Goal: Task Accomplishment & Management: Use online tool/utility

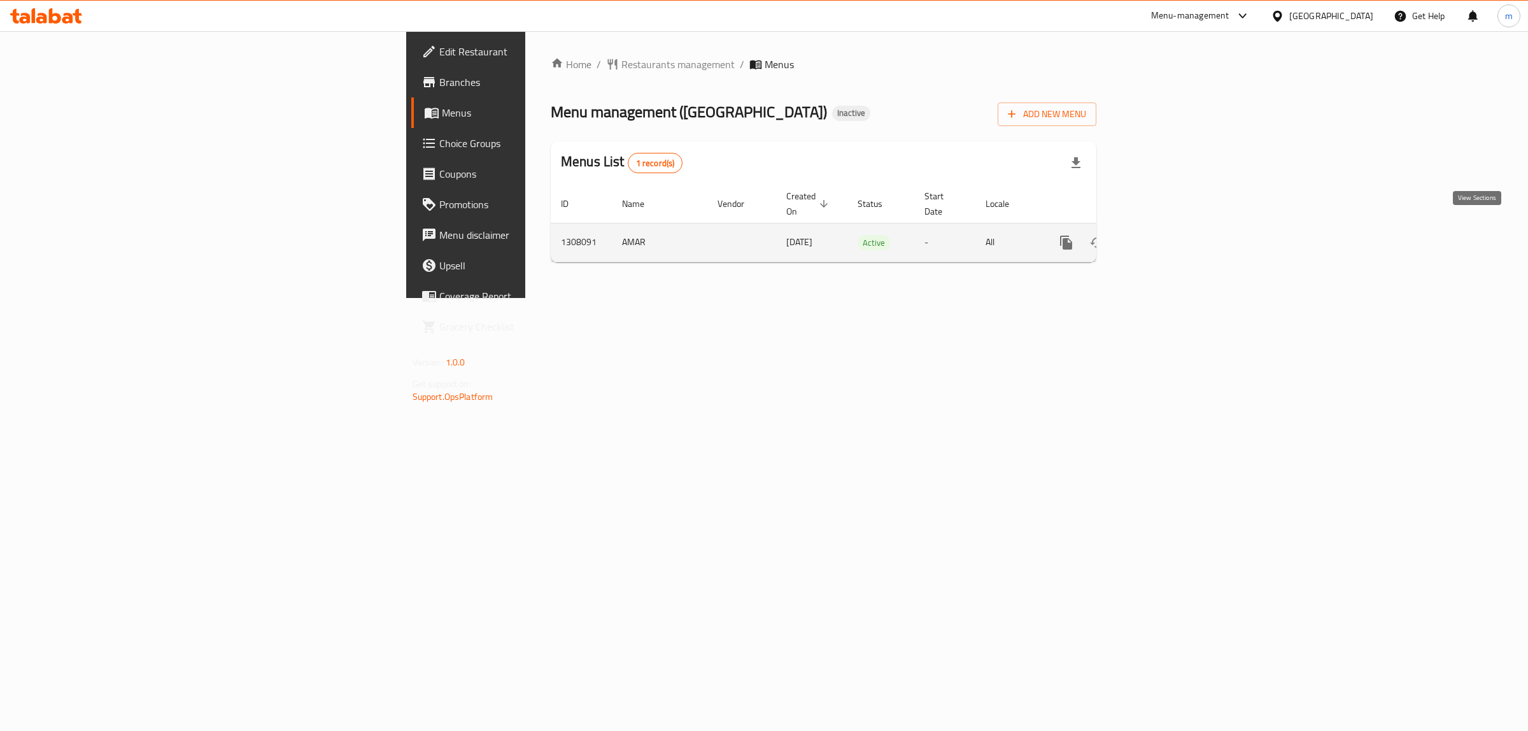
click at [1164, 237] on icon "enhanced table" at bounding box center [1157, 242] width 11 height 11
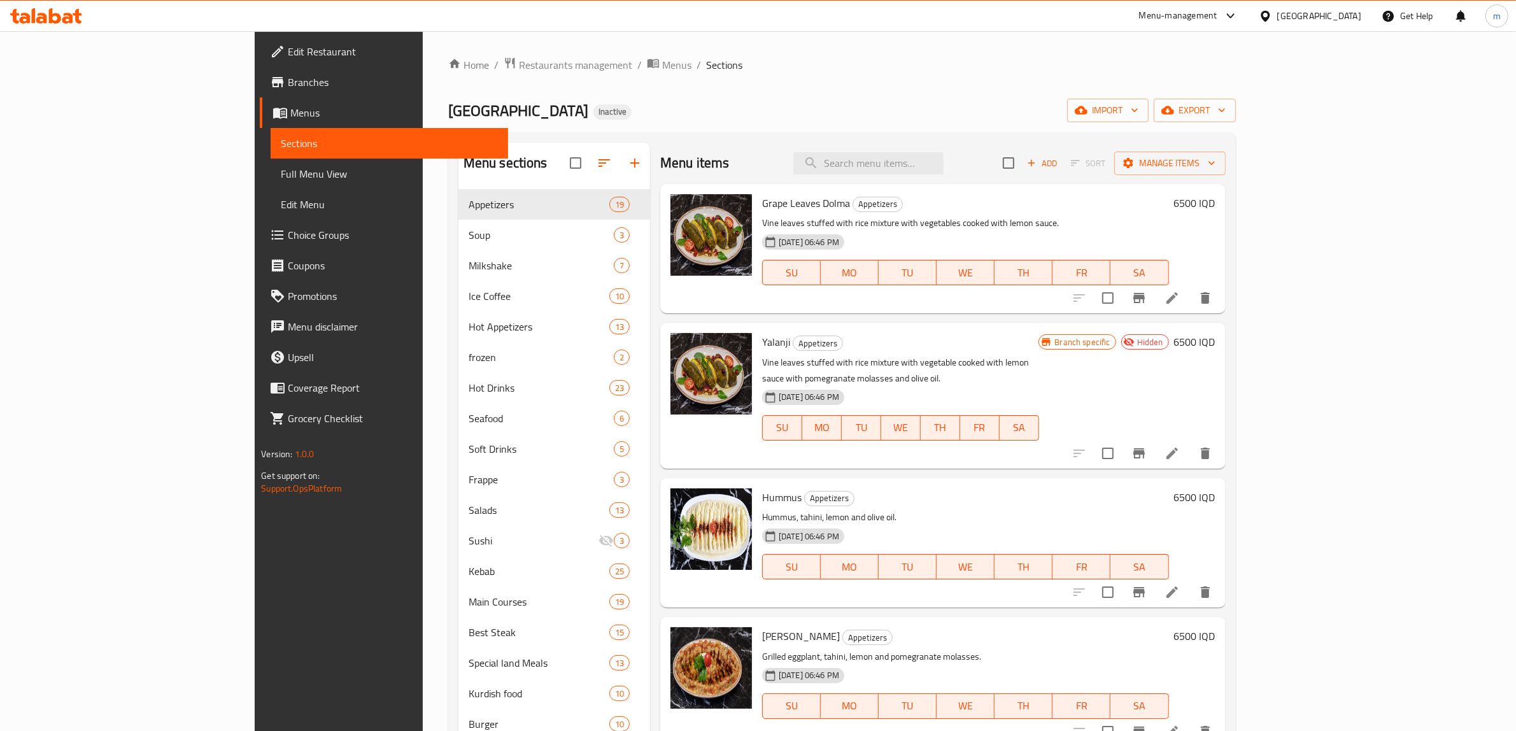
click at [281, 171] on span "Full Menu View" at bounding box center [389, 173] width 217 height 15
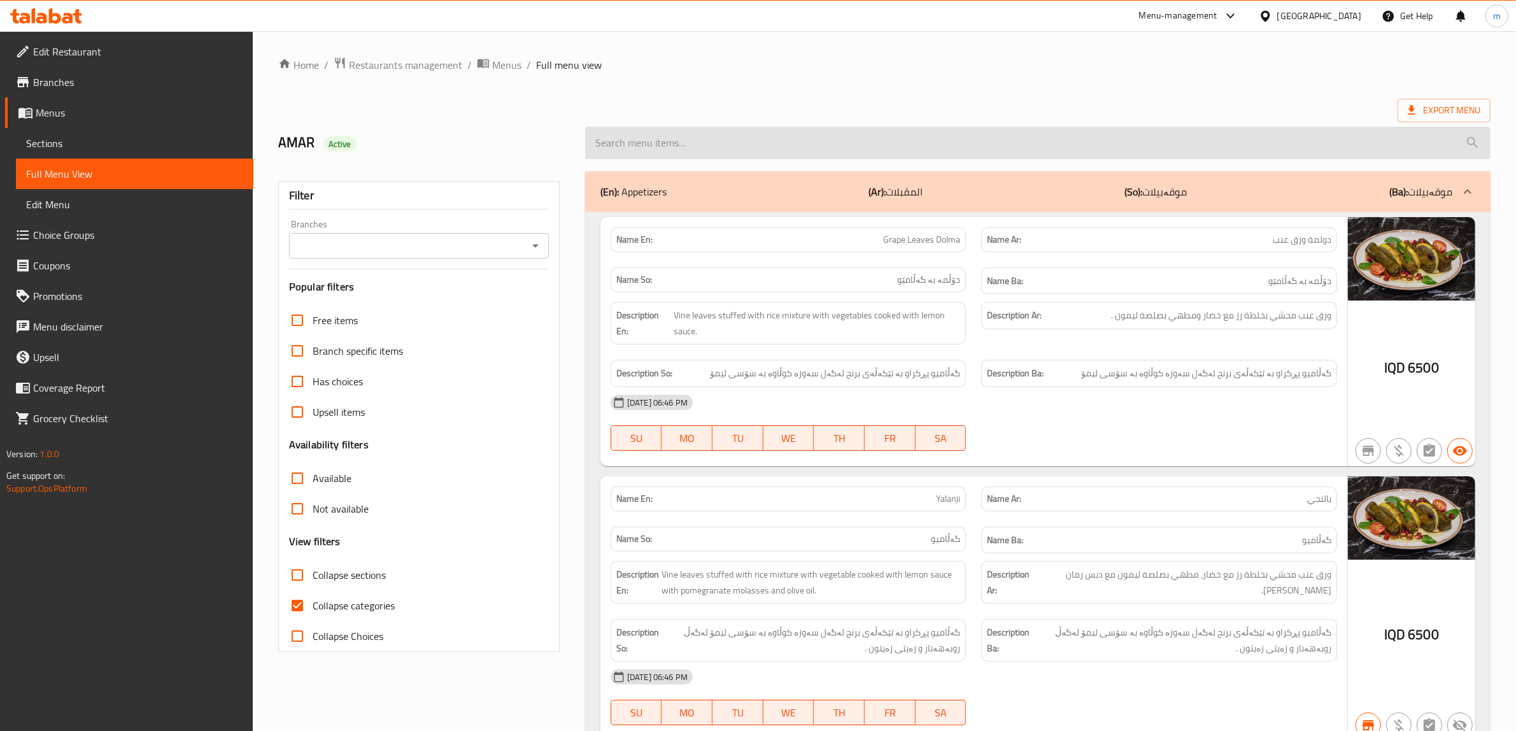
click at [839, 146] on input "search" at bounding box center [1037, 143] width 905 height 32
paste input "775570"
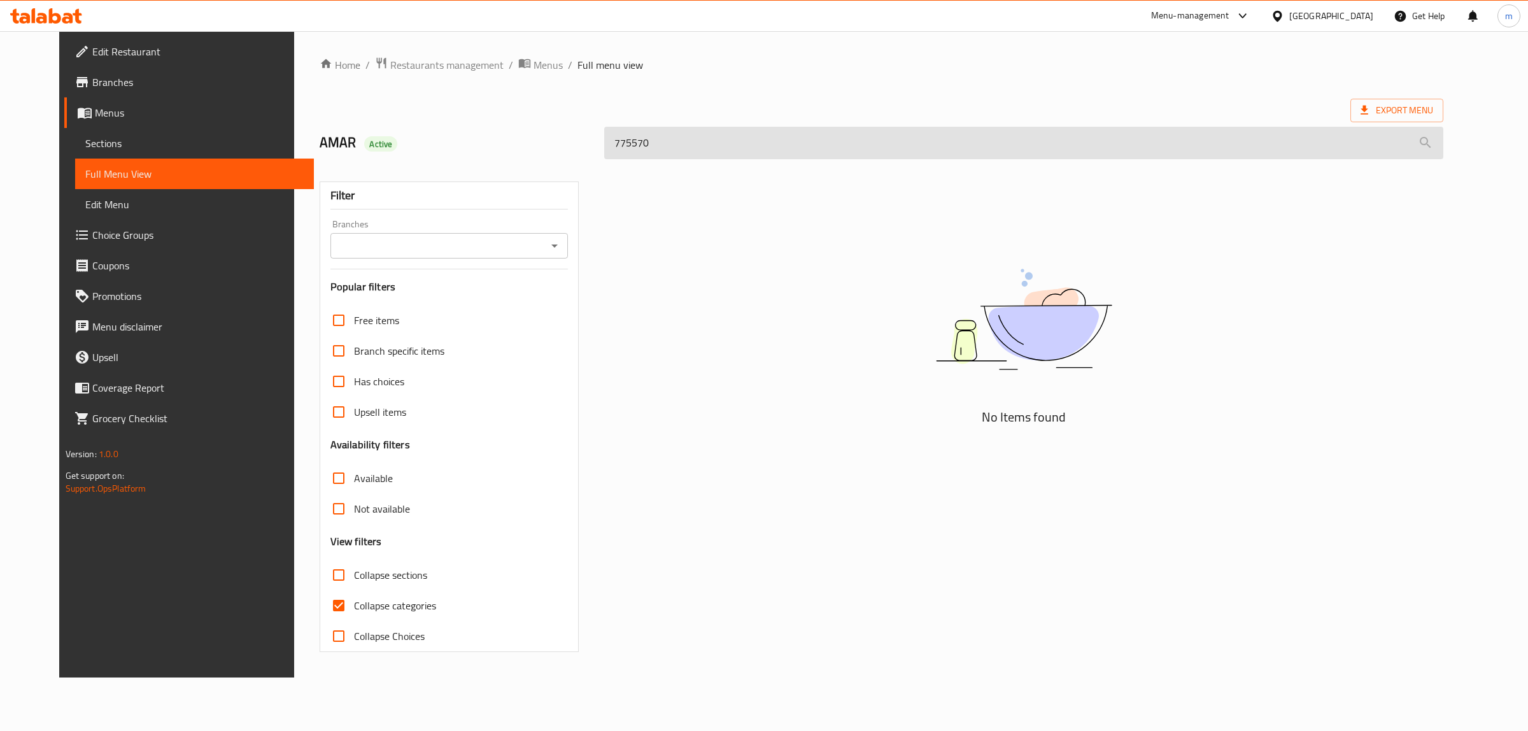
click at [800, 146] on input "775570" at bounding box center [1023, 143] width 839 height 32
paste input "Dry Cacik"
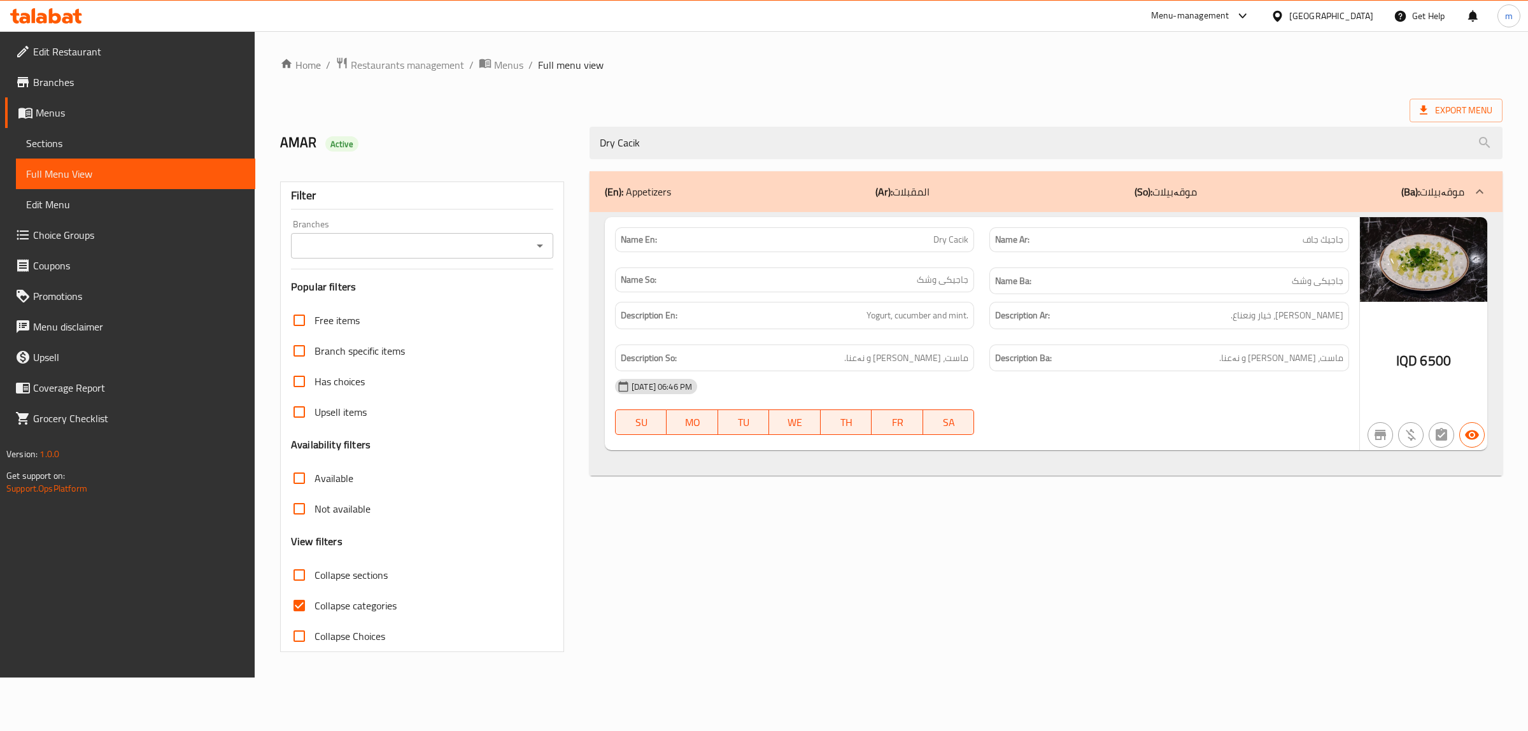
click at [540, 244] on icon "Open" at bounding box center [539, 245] width 15 height 15
type input "Dry Cacik"
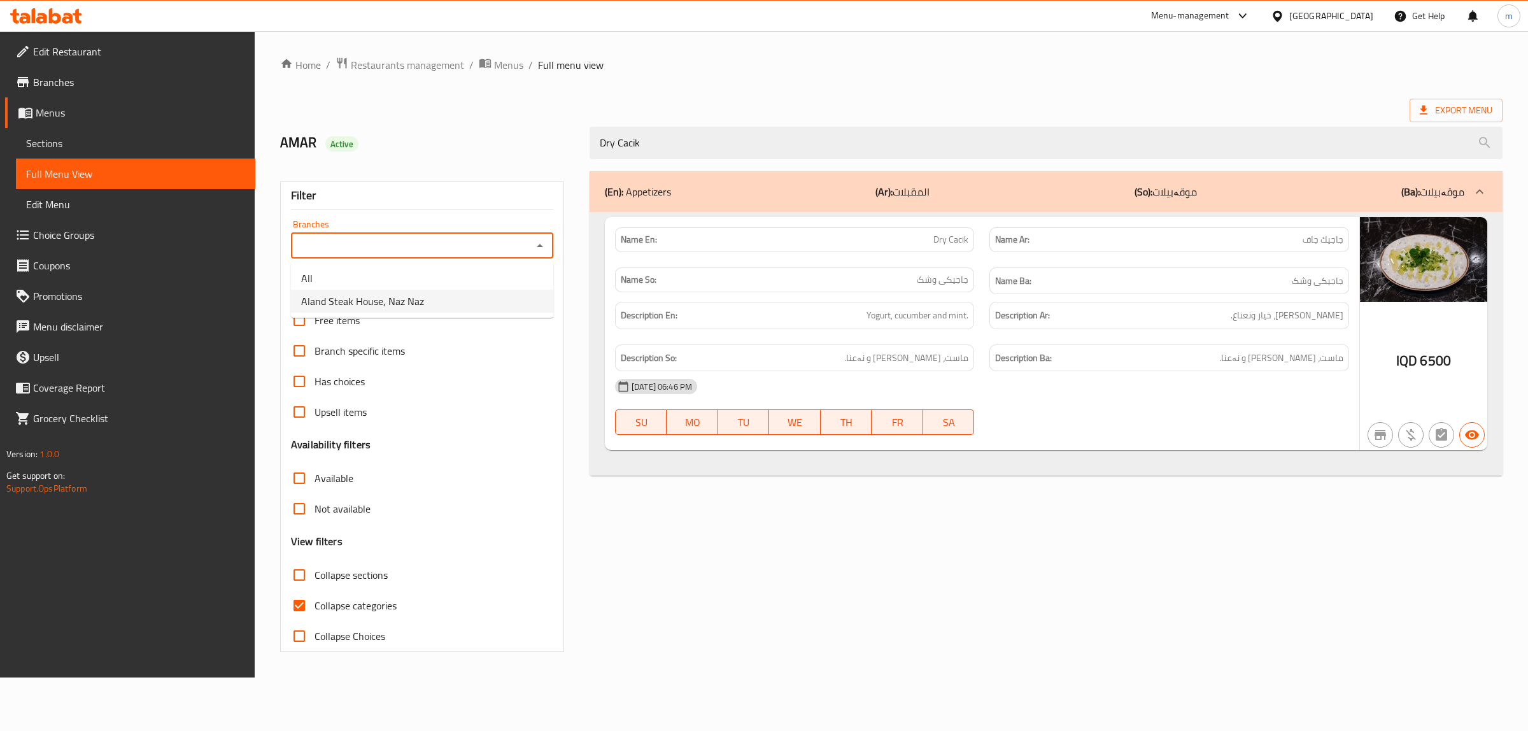
click at [465, 306] on li "Aland Steak House, Naz Naz" at bounding box center [422, 301] width 262 height 23
type input "Aland Steak House, Naz Naz"
click at [298, 609] on input "Collapse categories" at bounding box center [299, 605] width 31 height 31
checkbox input "false"
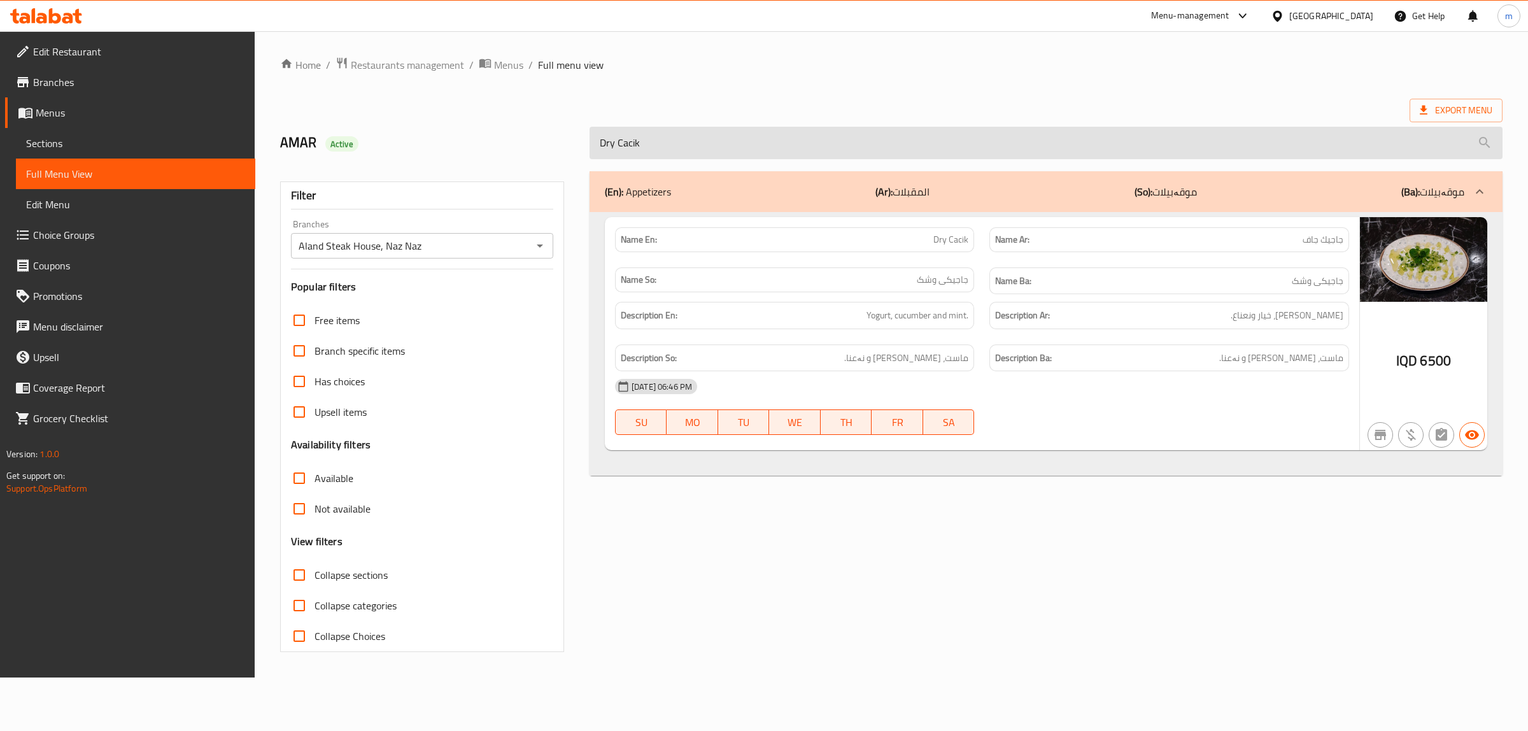
click at [702, 145] on input "Dry Cacik" at bounding box center [1046, 143] width 913 height 32
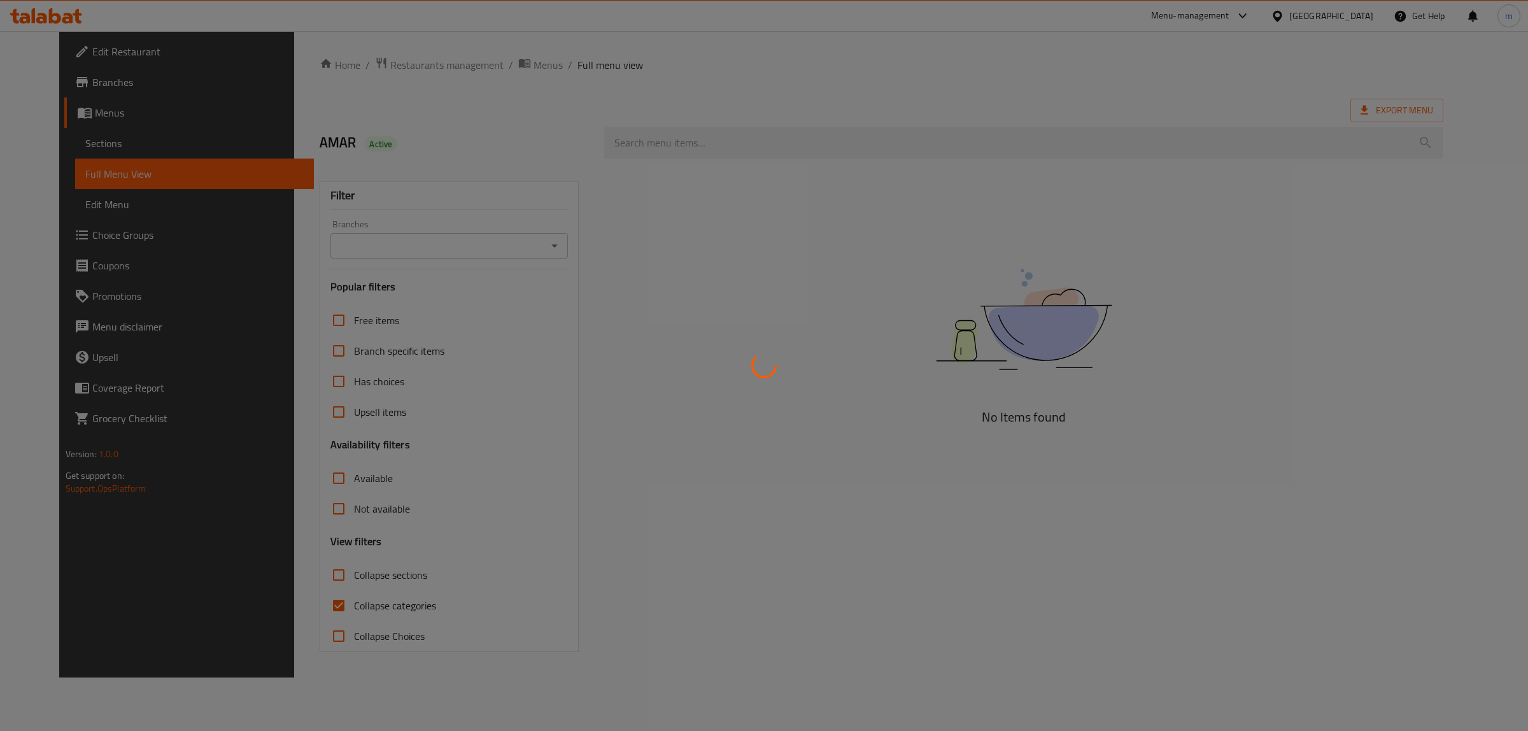
click at [539, 237] on div at bounding box center [764, 365] width 1528 height 731
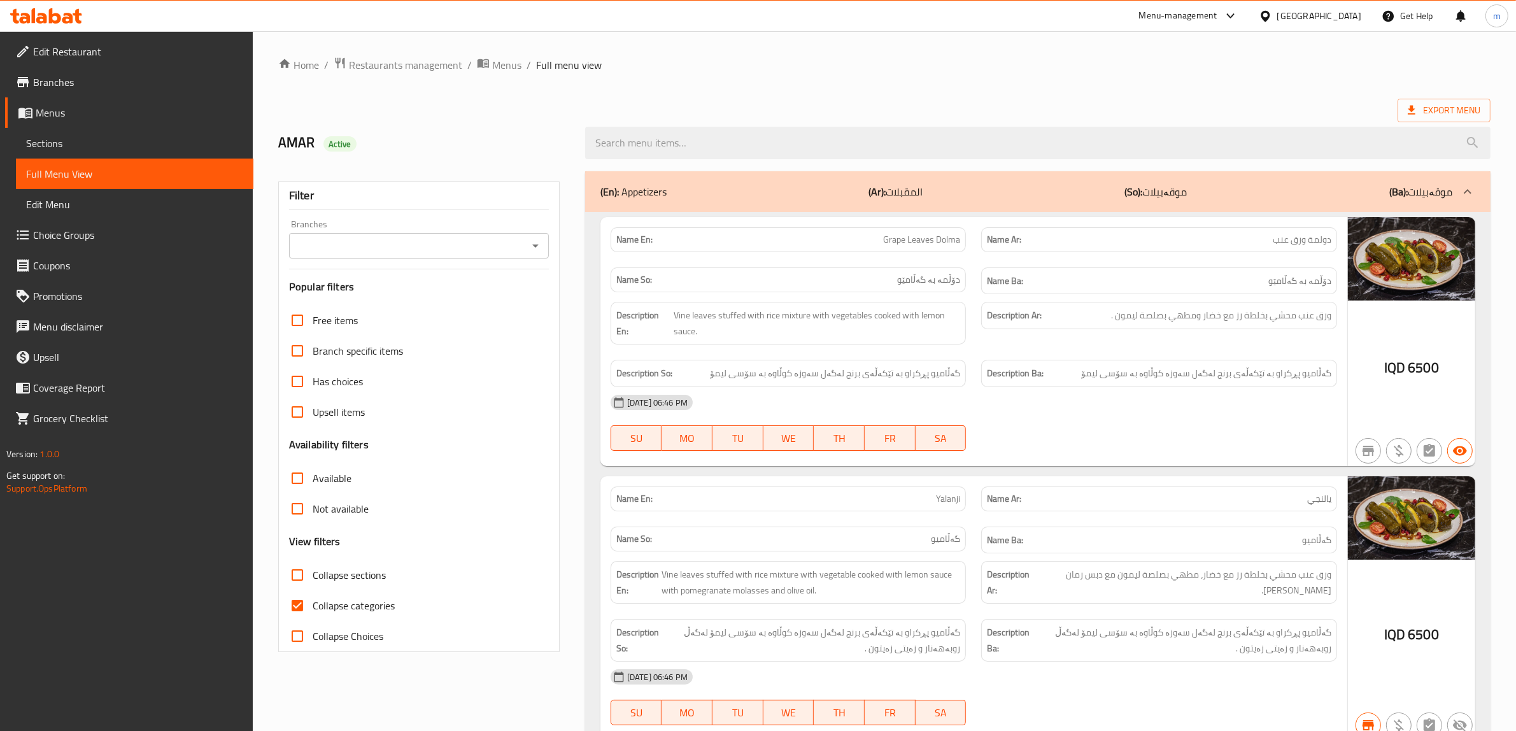
click at [535, 241] on icon "Open" at bounding box center [535, 245] width 15 height 15
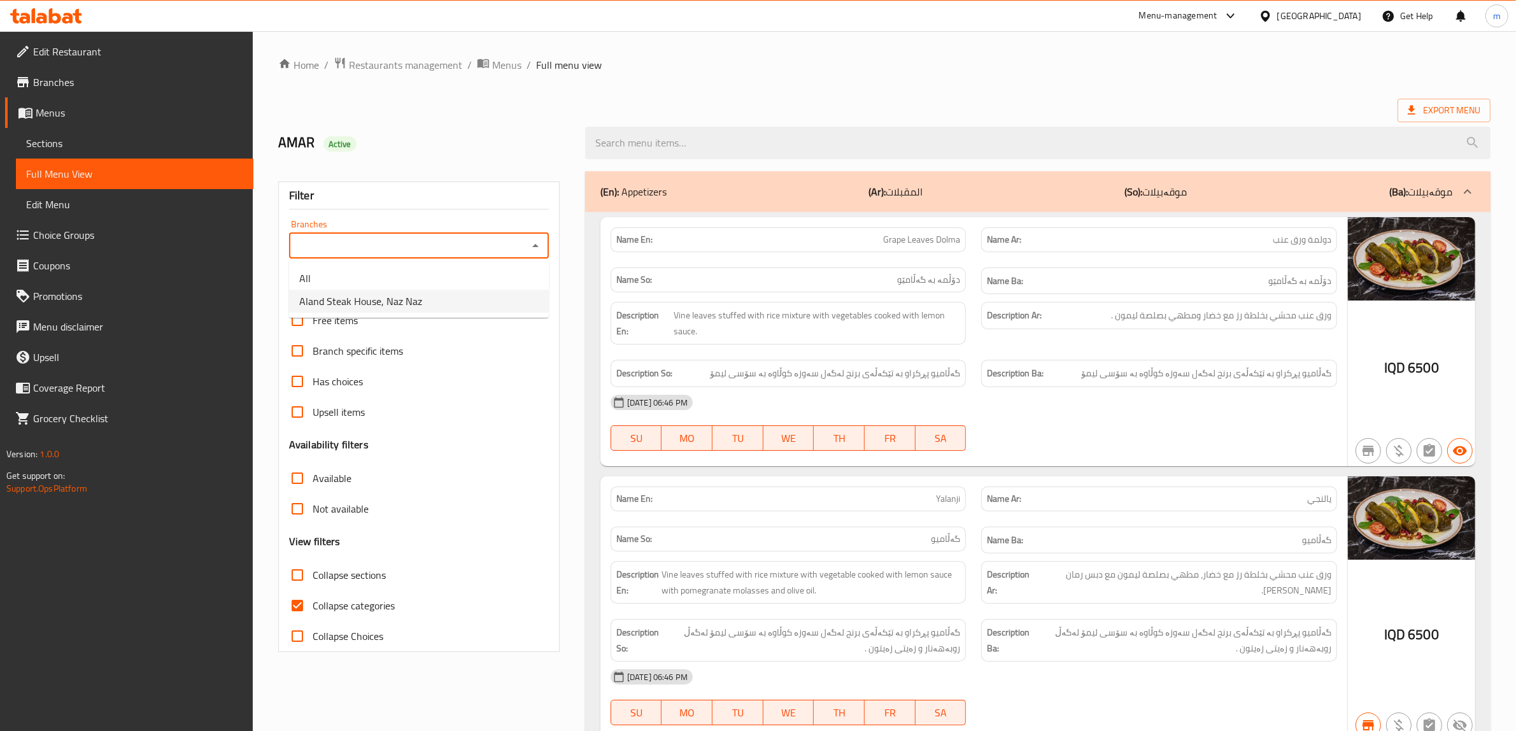
click at [449, 306] on li "Aland Steak House, Naz Naz" at bounding box center [419, 301] width 260 height 23
type input "Aland Steak House, Naz Naz"
click at [297, 609] on input "Collapse categories" at bounding box center [297, 605] width 31 height 31
checkbox input "false"
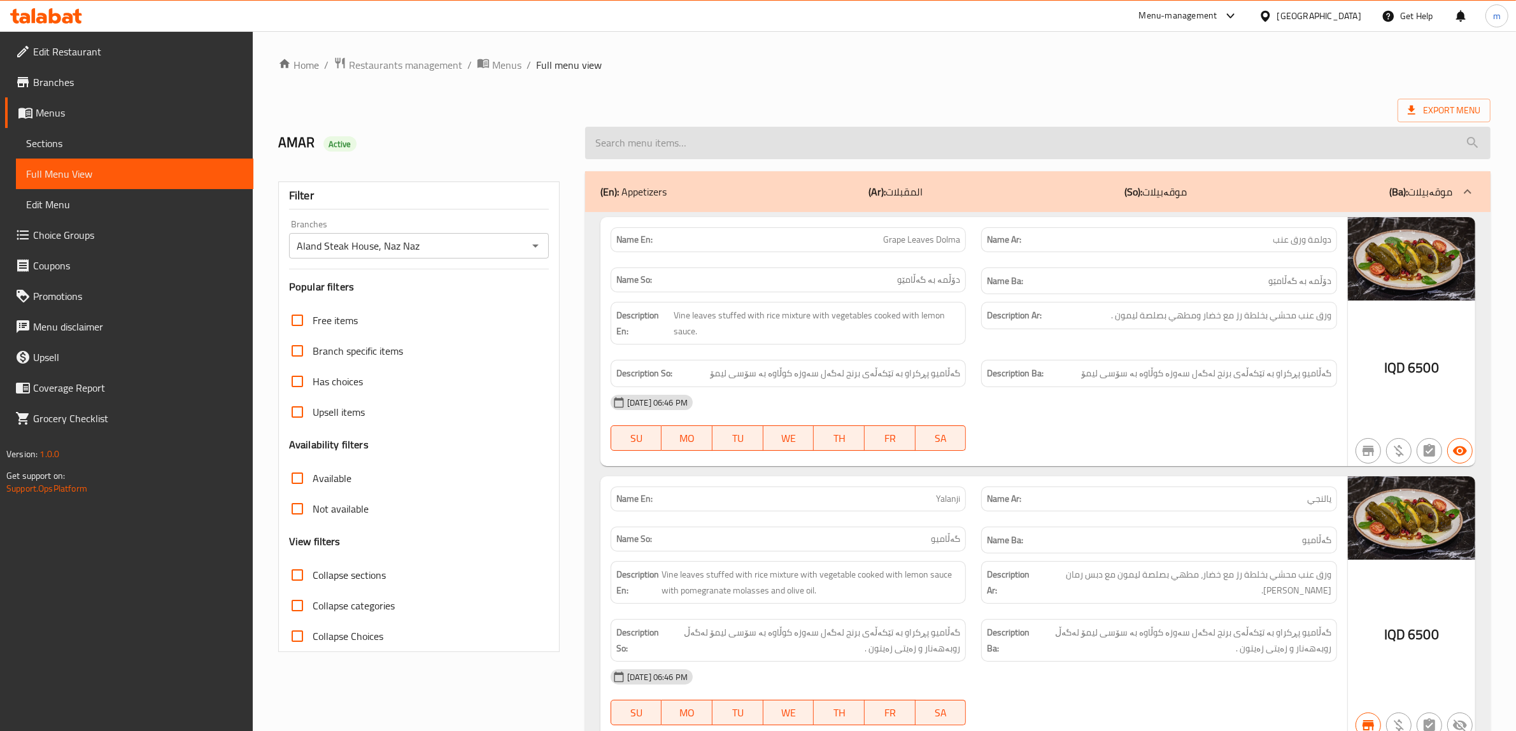
click at [789, 140] on input "search" at bounding box center [1037, 143] width 905 height 32
paste input "Soup Minestrone"
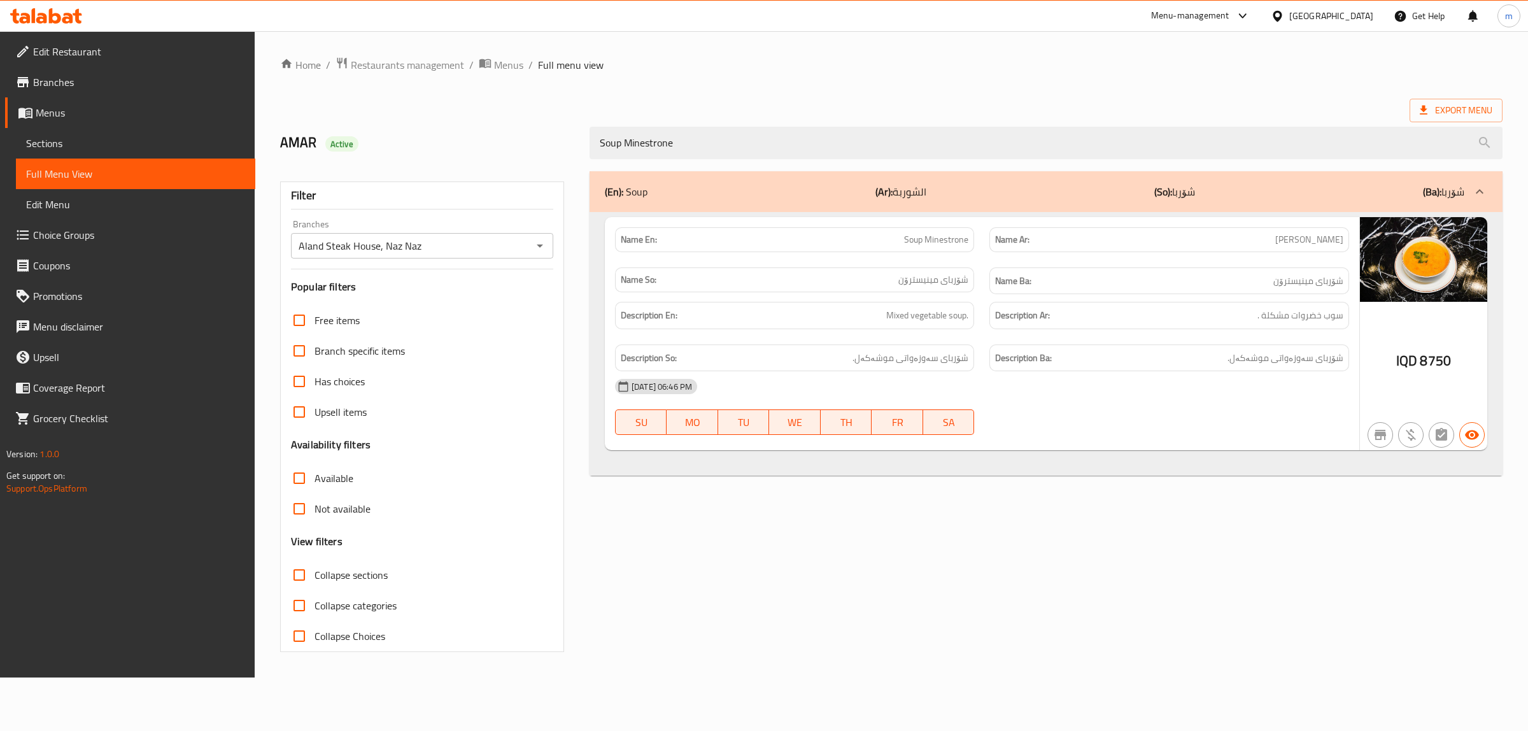
type input "Soup Minestrone"
click at [912, 274] on span "شۆربای مینیسترۆن" at bounding box center [933, 279] width 70 height 13
click at [873, 276] on p "Name So: شۆربای مینیسترۆن" at bounding box center [795, 279] width 348 height 13
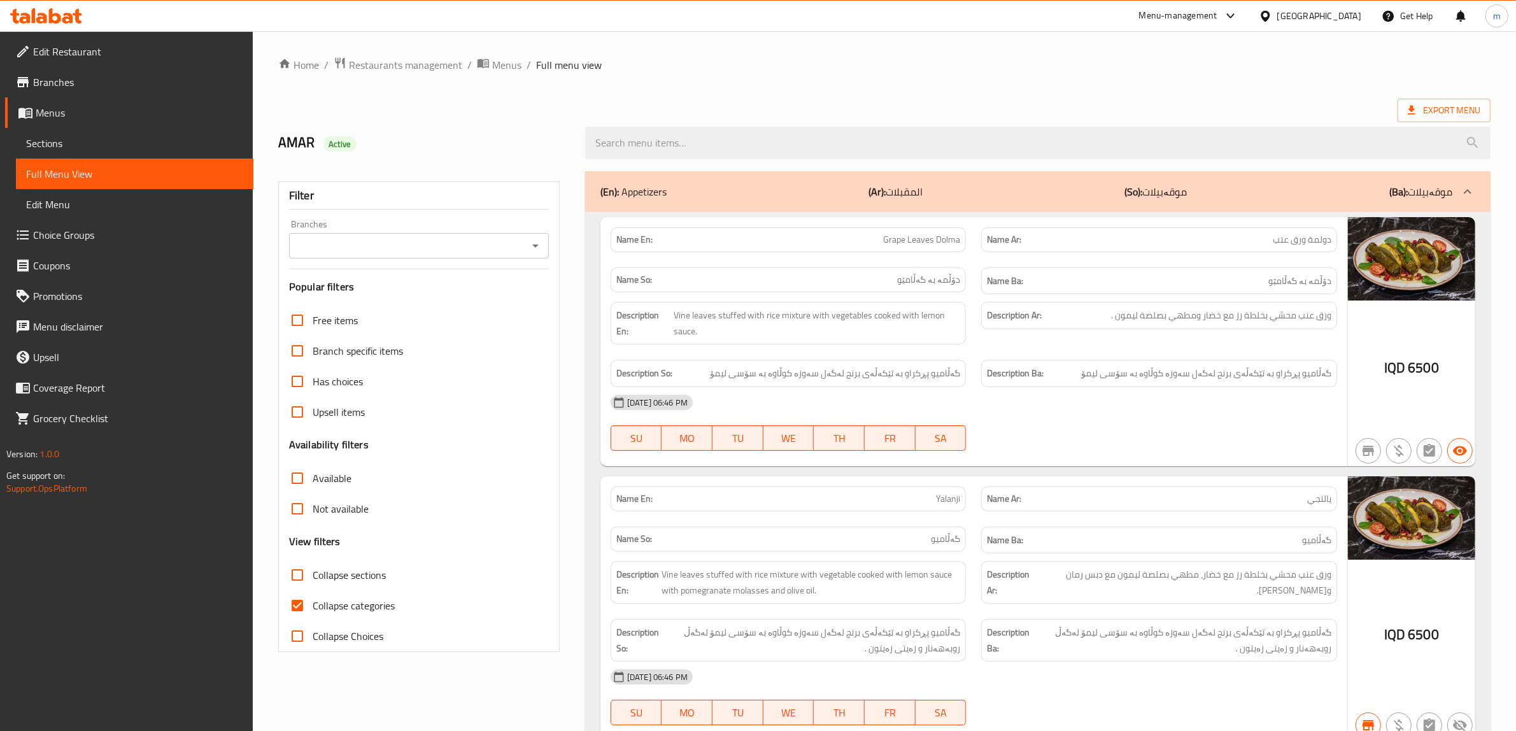
click at [535, 245] on icon "Open" at bounding box center [535, 245] width 6 height 3
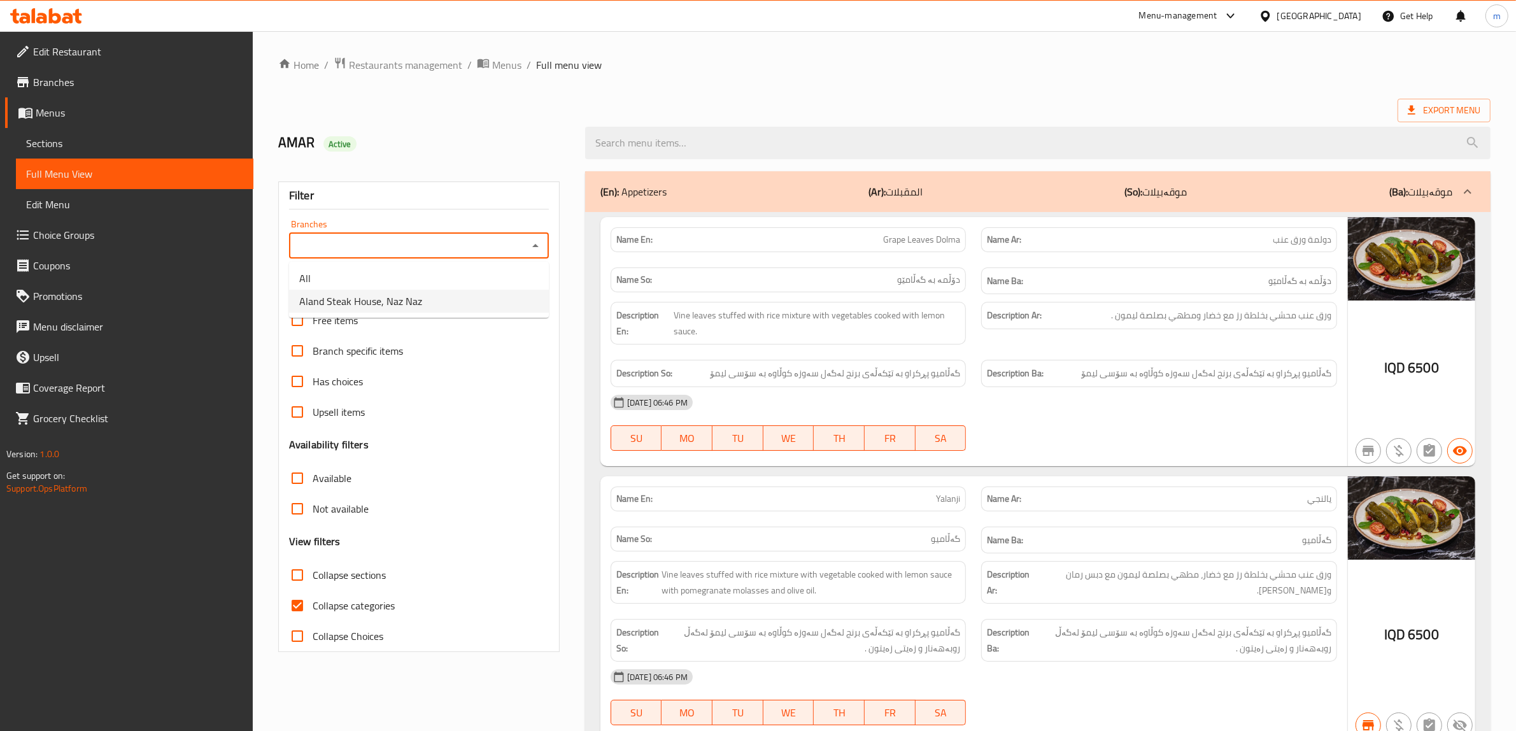
click at [467, 297] on li "Aland Steak House, Naz Naz" at bounding box center [419, 301] width 260 height 23
type input "Aland Steak House, Naz Naz"
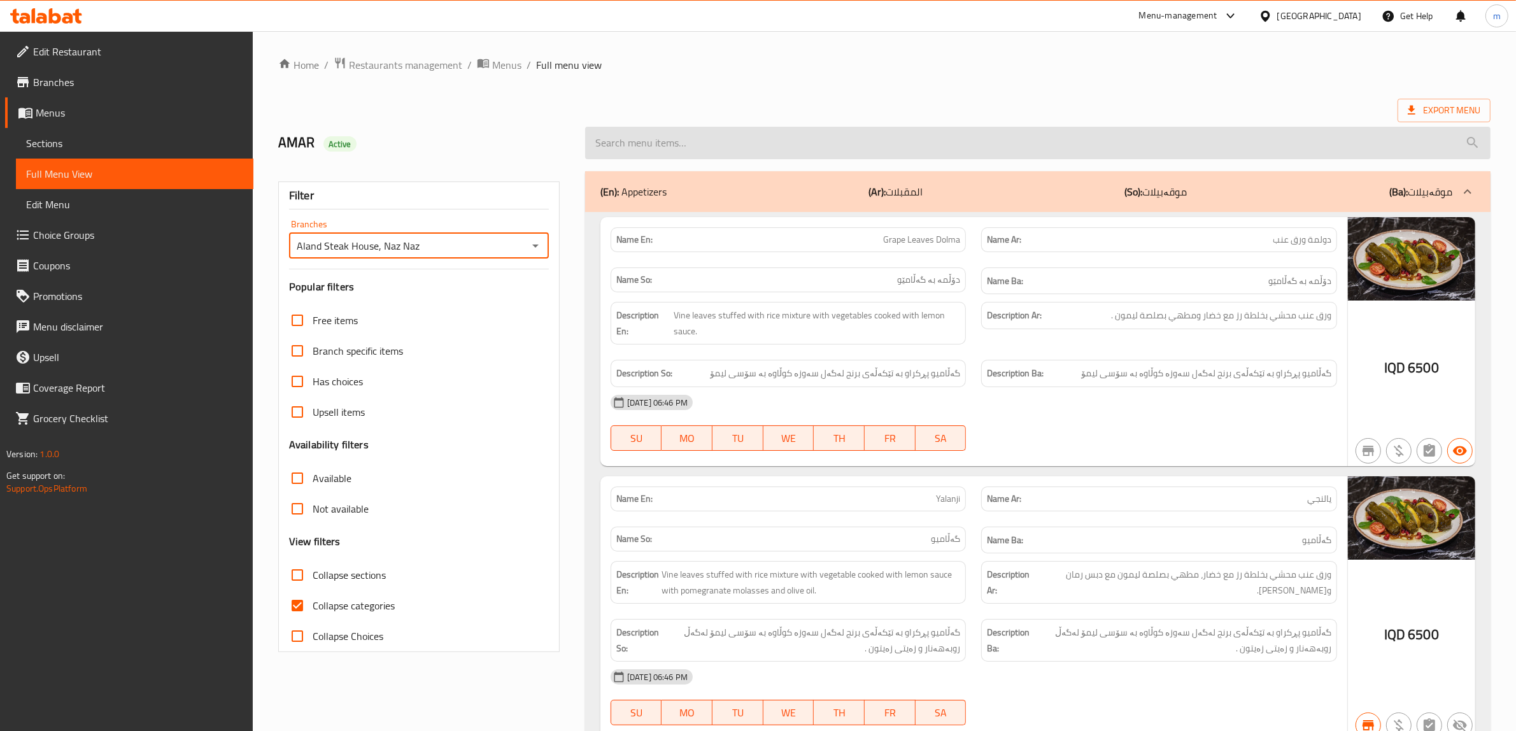
click at [724, 144] on input "search" at bounding box center [1037, 143] width 905 height 32
paste input "Honey And Almond Ice Coffee"
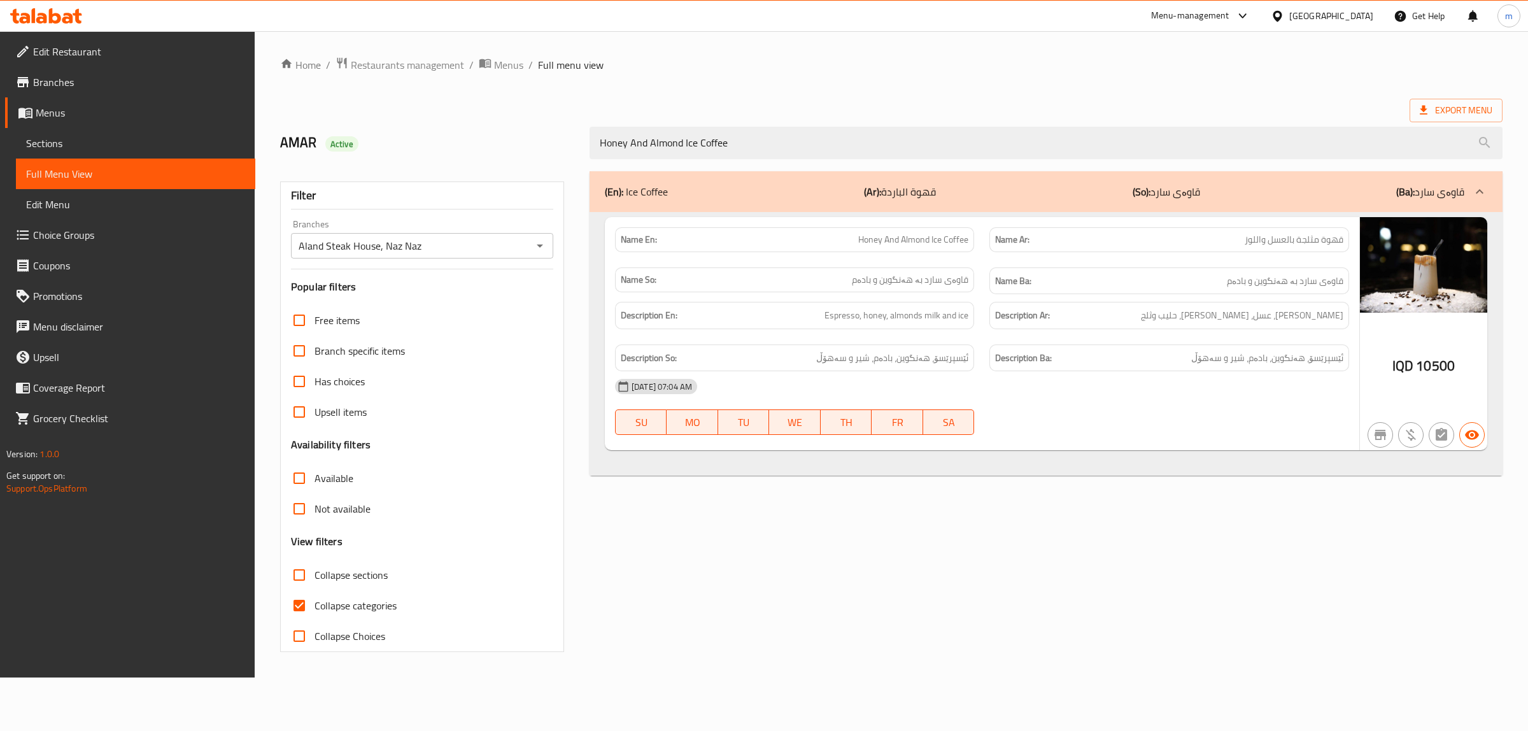
type input "Honey And Almond Ice Coffee"
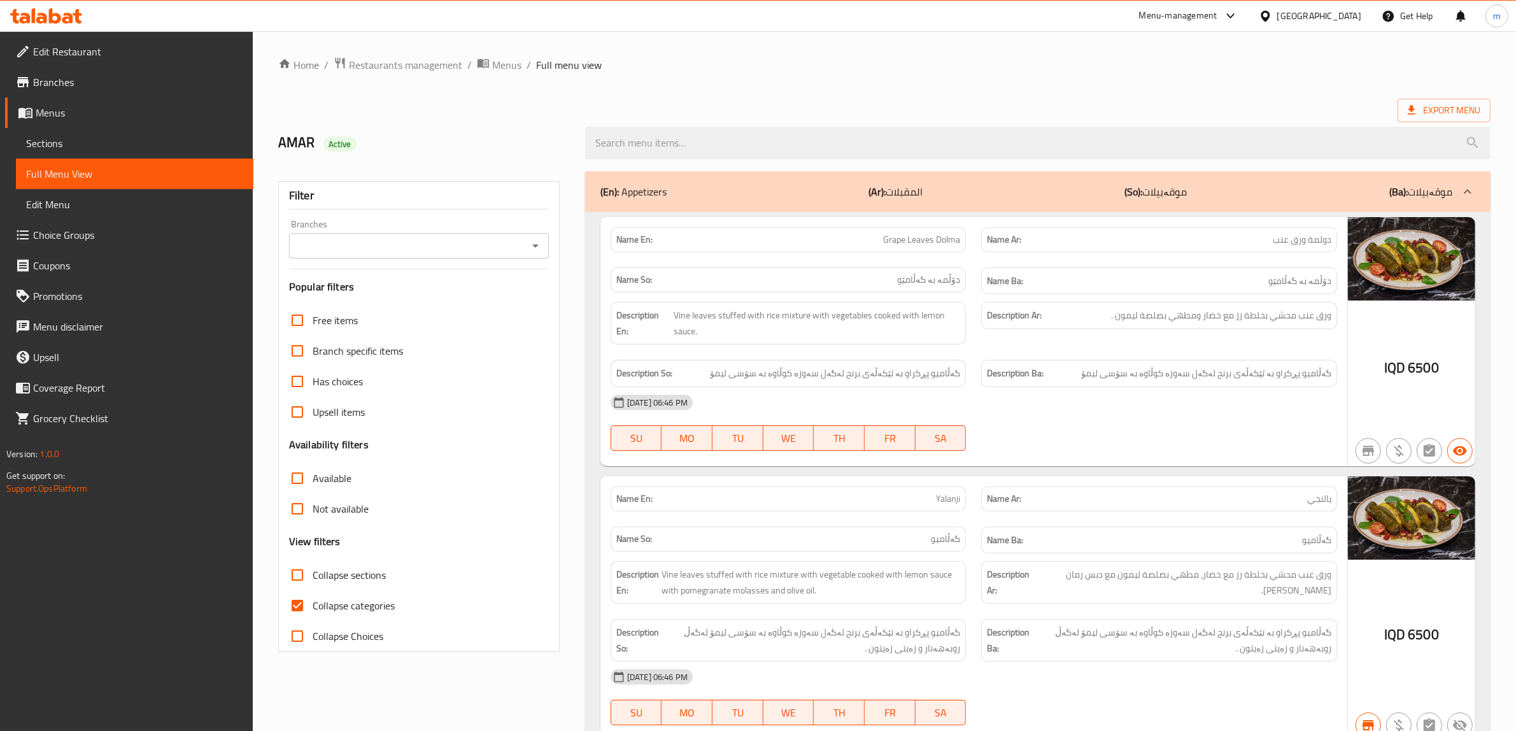
click at [298, 605] on input "Collapse categories" at bounding box center [297, 605] width 31 height 31
checkbox input "false"
click at [533, 245] on icon "Open" at bounding box center [535, 245] width 6 height 3
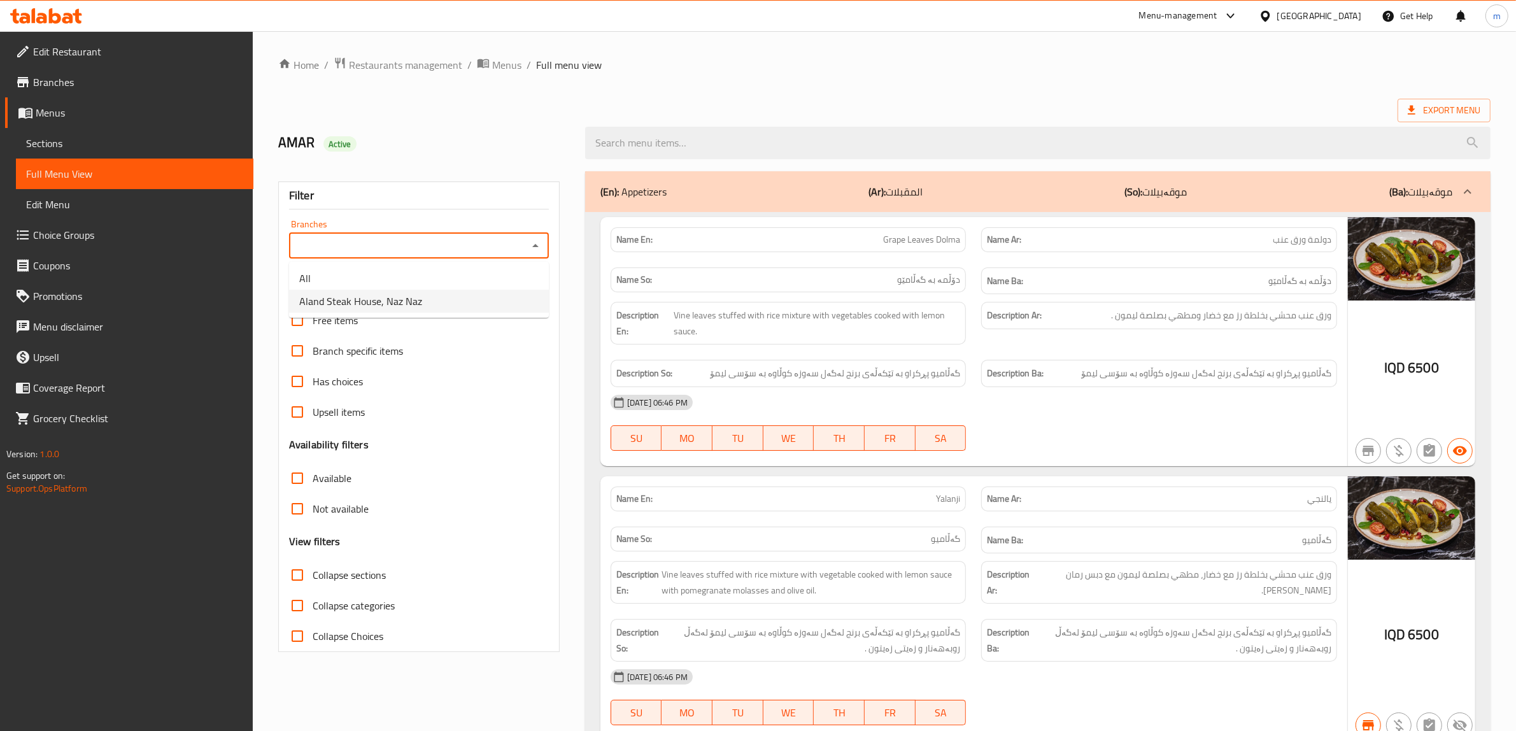
click at [408, 310] on li "Aland Steak House, Naz Naz" at bounding box center [419, 301] width 260 height 23
type input "Aland Steak House, Naz Naz"
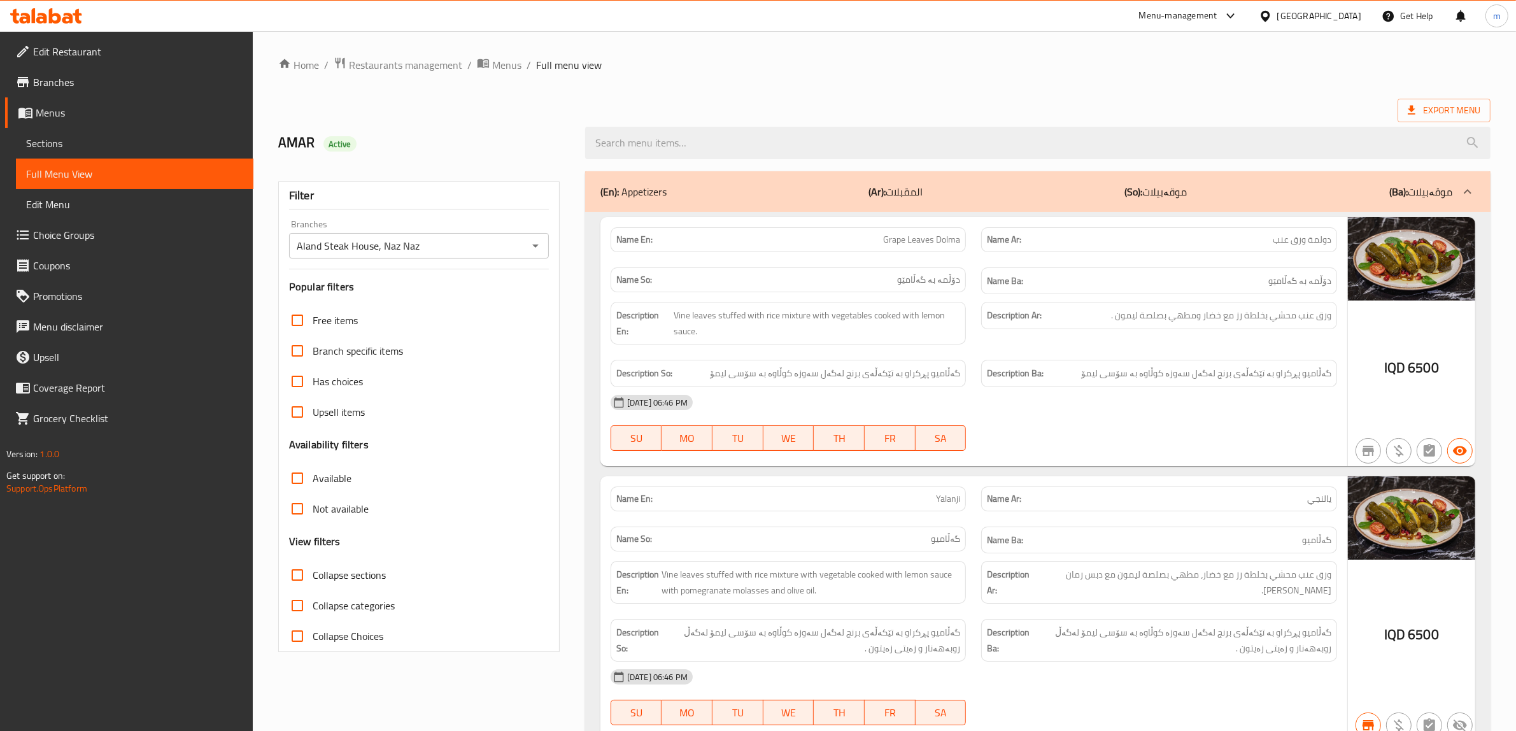
click at [694, 141] on input "search" at bounding box center [1037, 143] width 905 height 32
paste input "Mango Frozen"
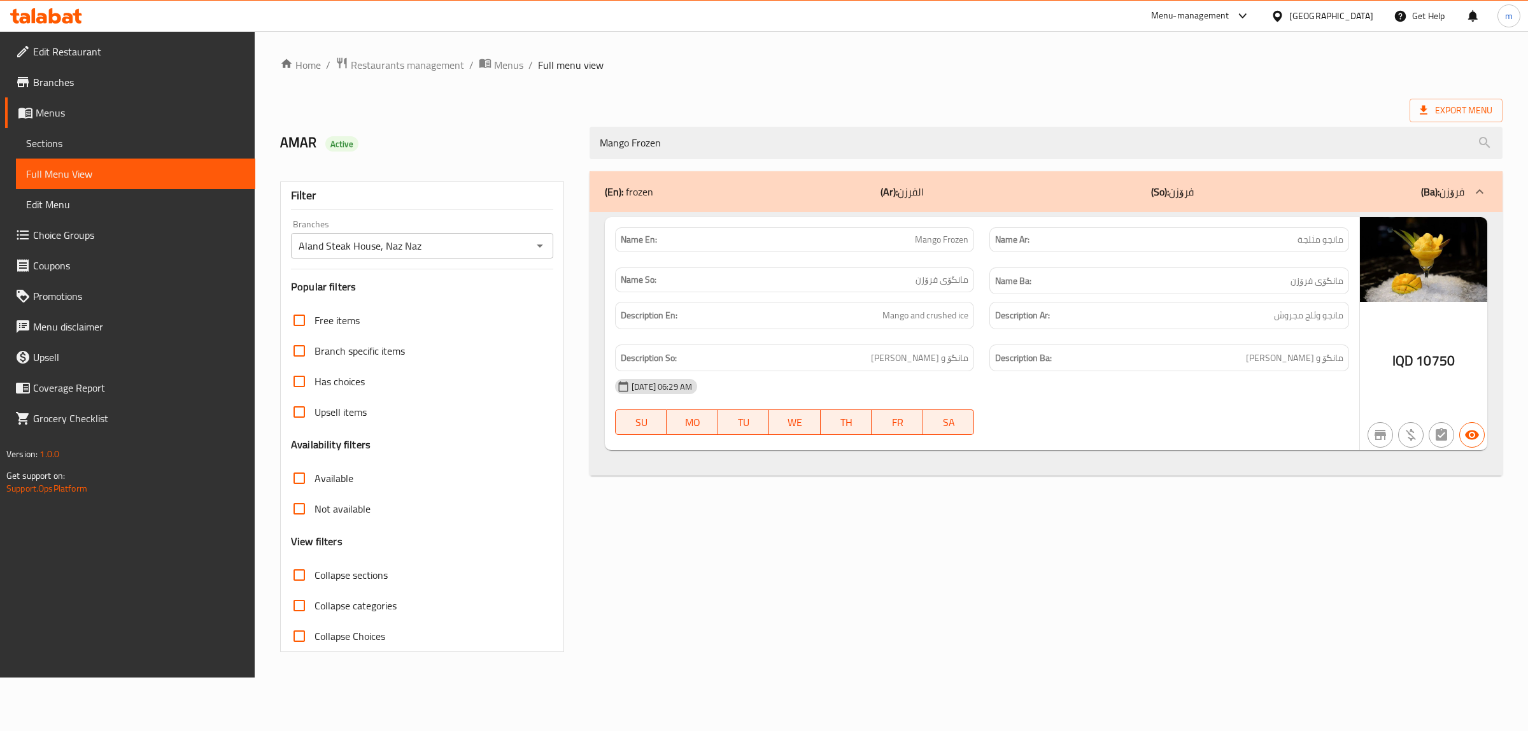
type input "Mango Frozen"
click at [386, 66] on span "Restaurants management" at bounding box center [407, 64] width 113 height 15
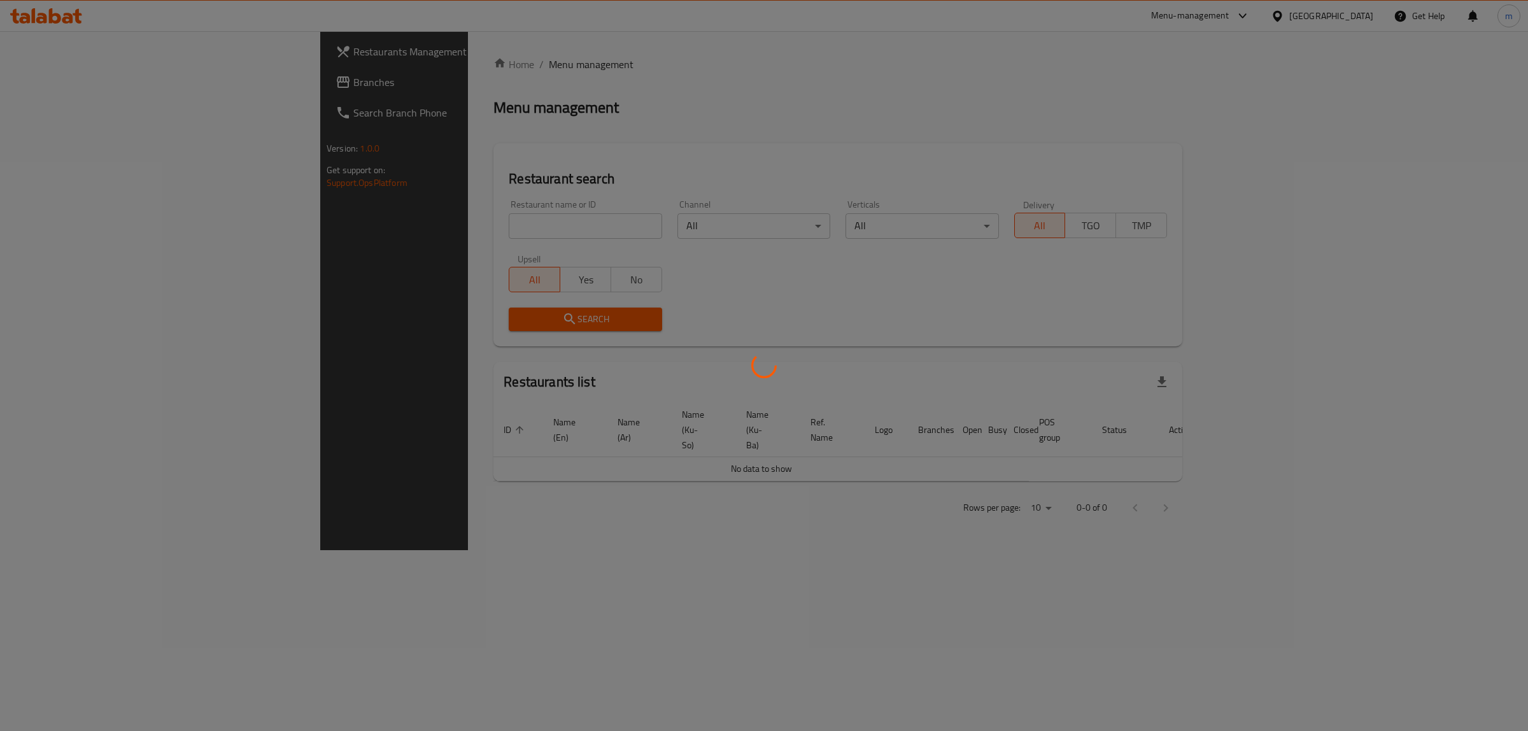
click at [104, 81] on div at bounding box center [764, 365] width 1528 height 731
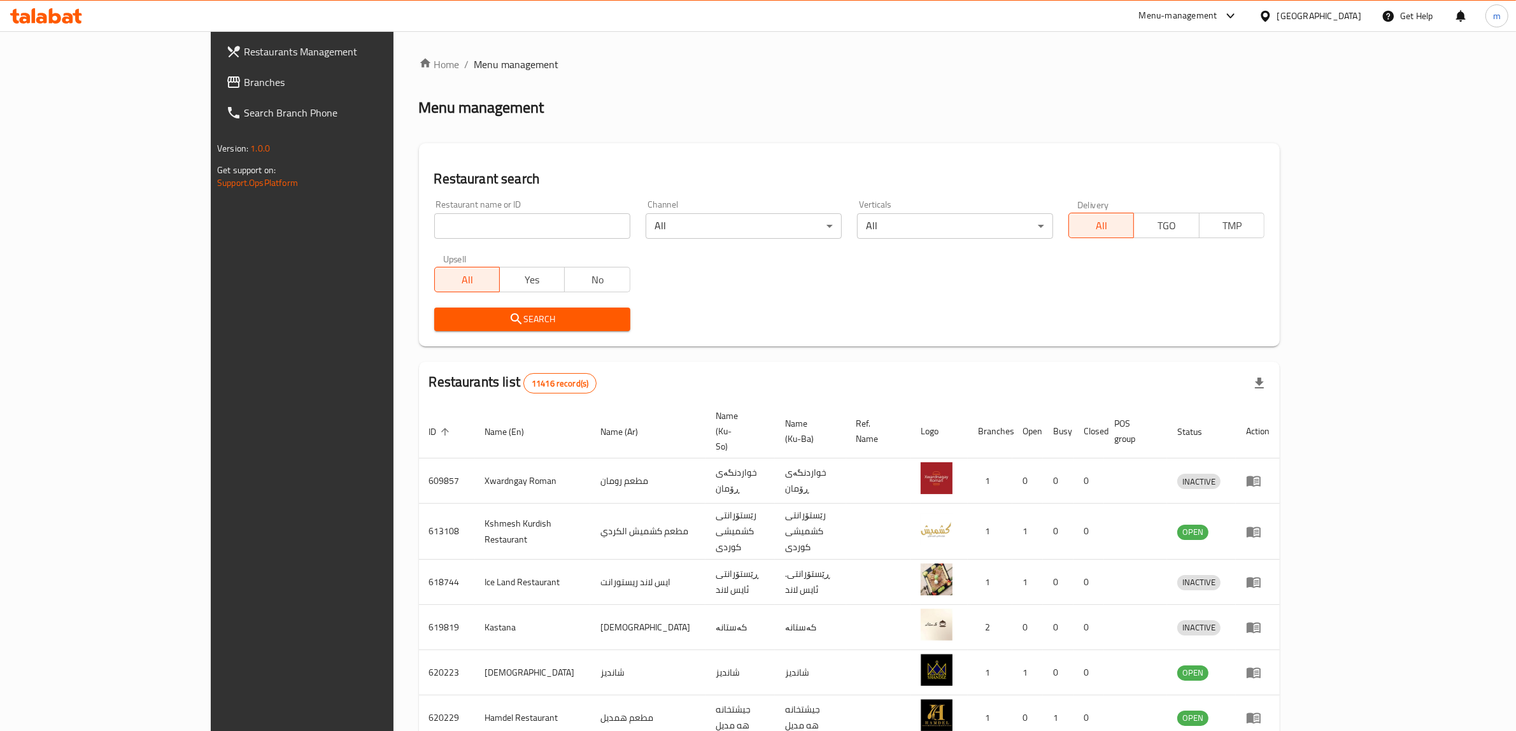
click at [434, 223] on input "search" at bounding box center [532, 225] width 196 height 25
paste input "775422"
type input "775422"
click at [434, 307] on button "Search" at bounding box center [532, 319] width 196 height 24
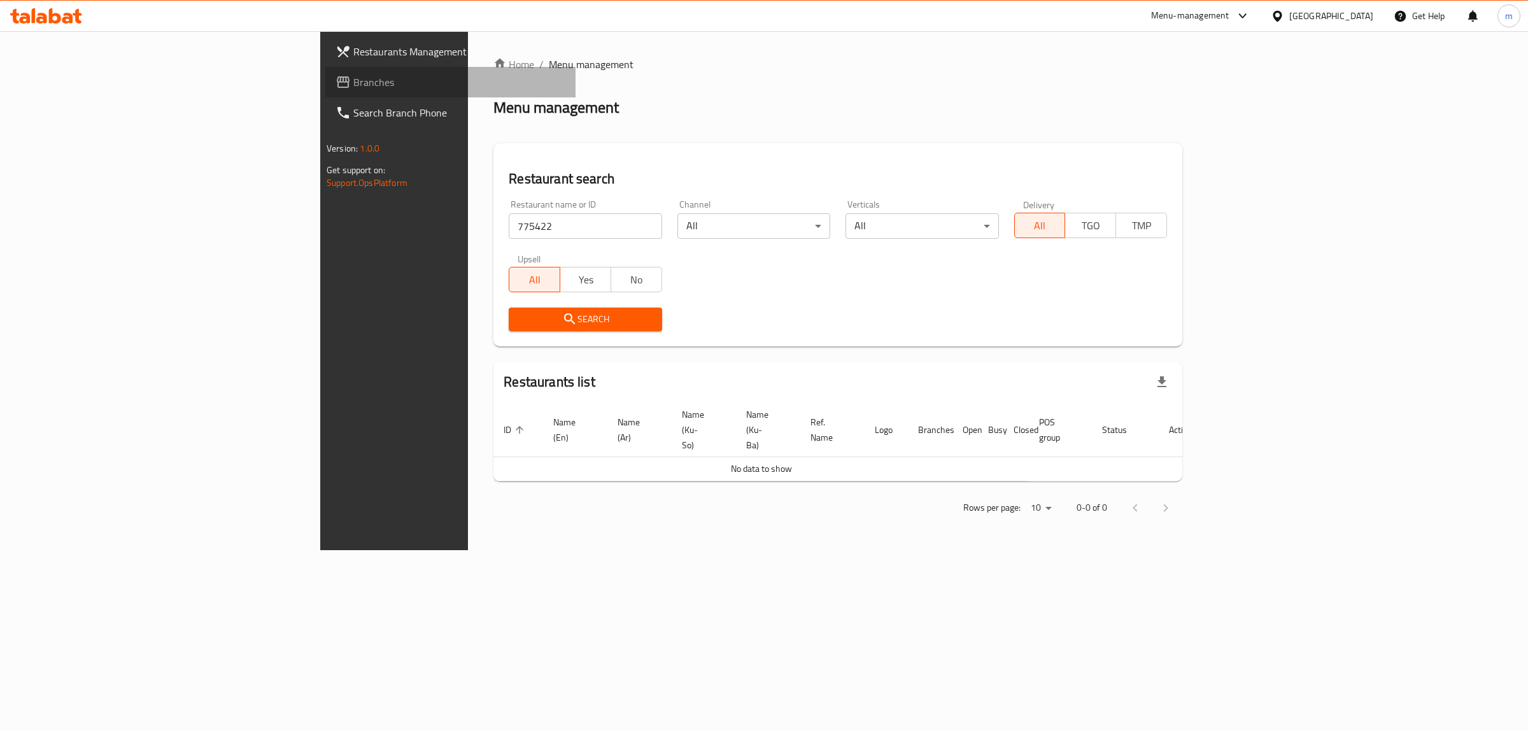
click at [353, 78] on span "Branches" at bounding box center [459, 81] width 212 height 15
